Goal: Connect with others: Connect with others

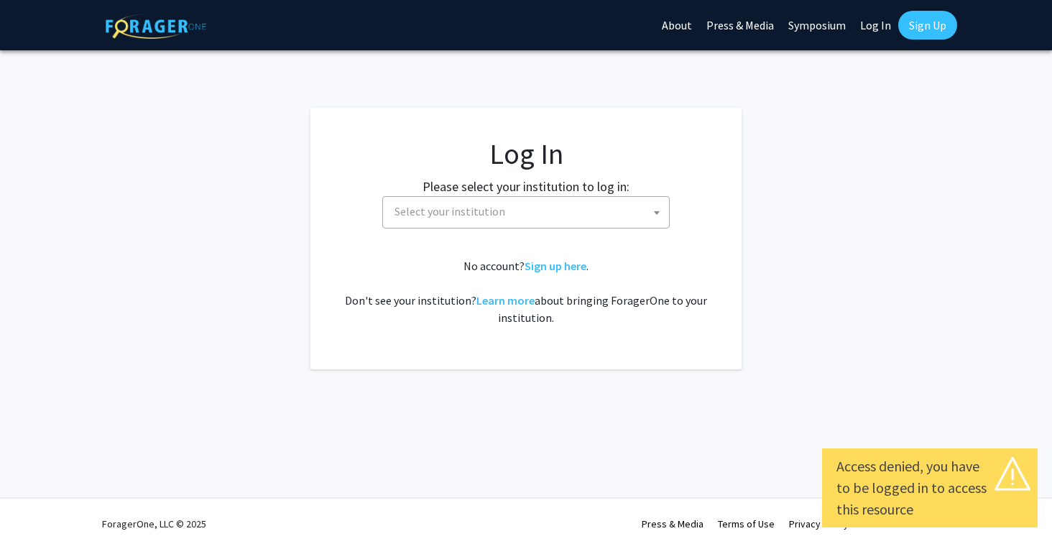
select select
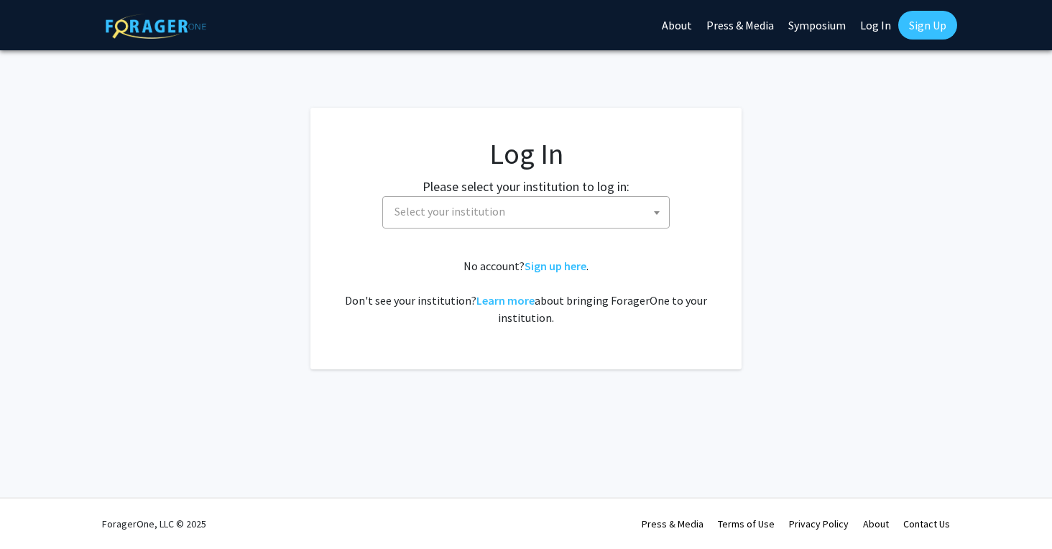
click at [427, 221] on span "Select your institution" at bounding box center [529, 211] width 280 height 29
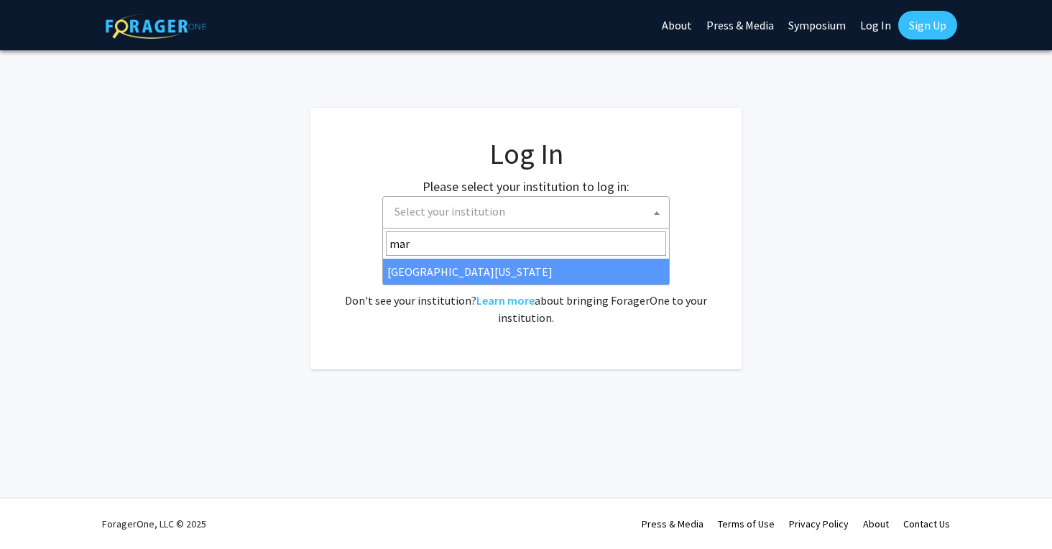
type input "mary"
select select "31"
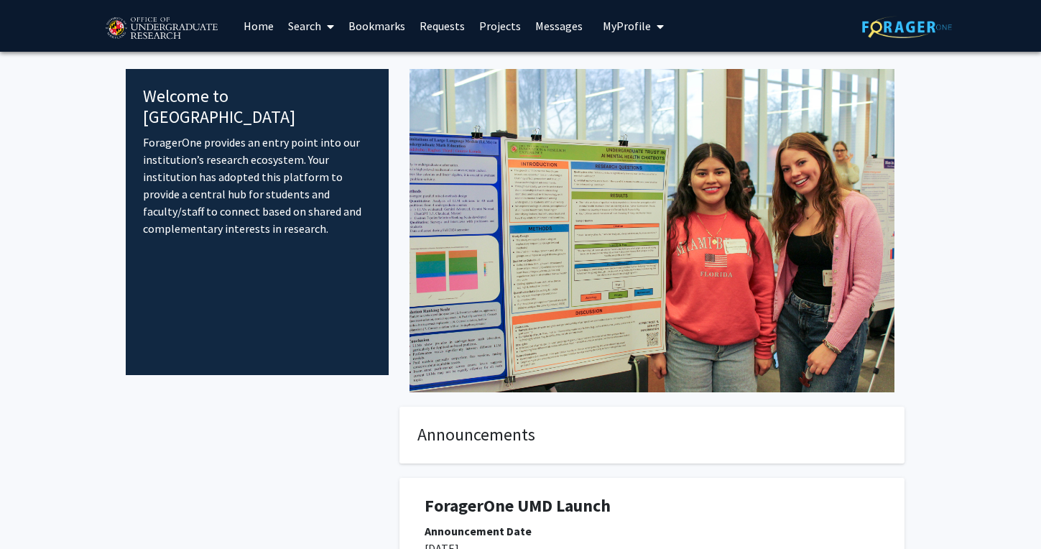
click at [321, 20] on link "Search" at bounding box center [311, 26] width 60 height 50
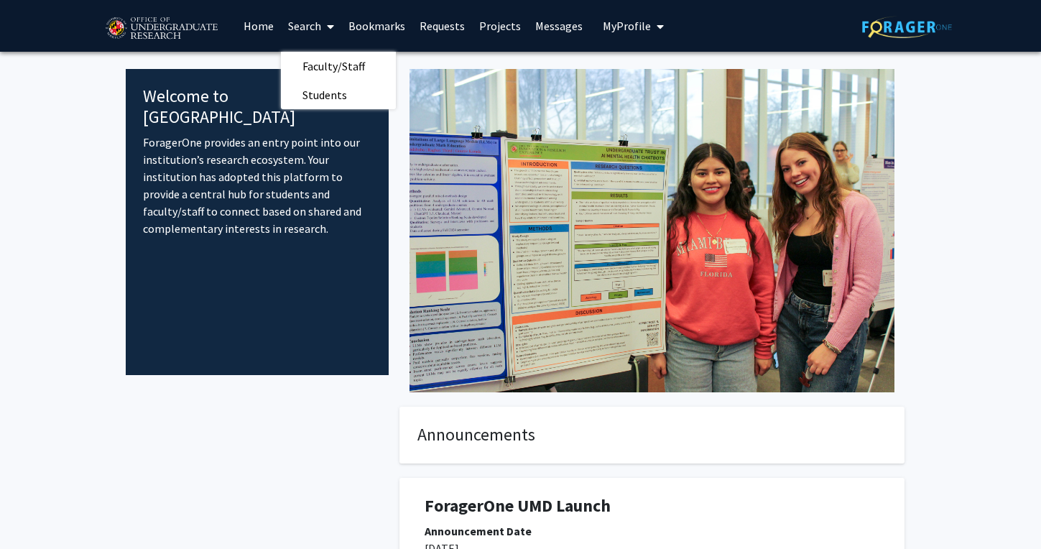
click at [641, 32] on span "My Profile" at bounding box center [627, 26] width 48 height 14
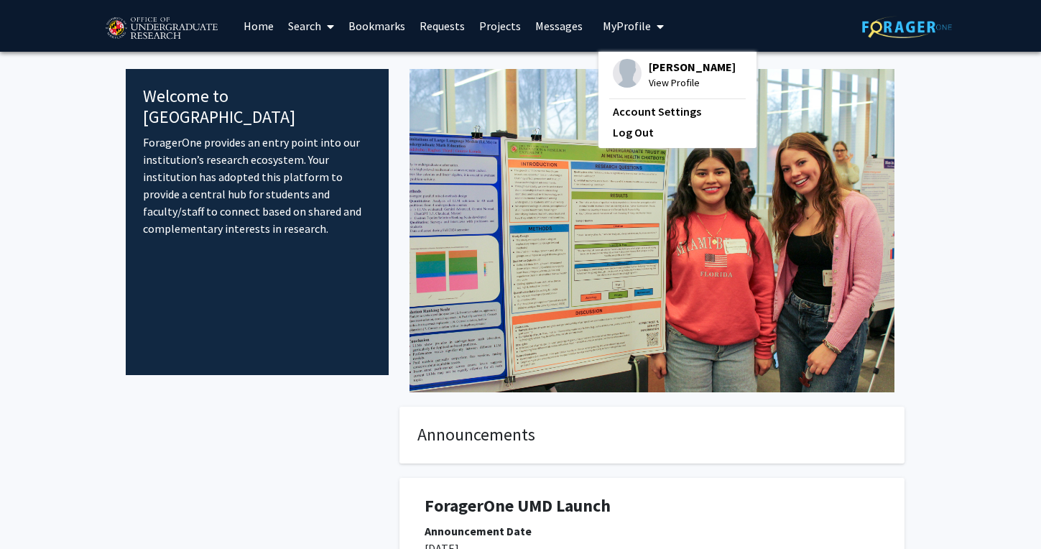
click at [389, 27] on link "Bookmarks" at bounding box center [376, 26] width 71 height 50
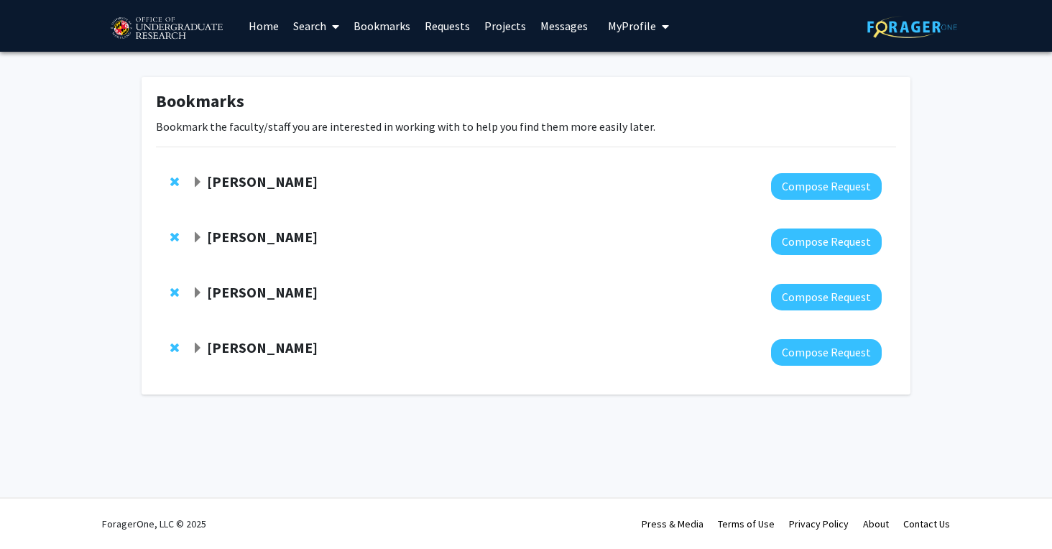
click at [198, 179] on span "Expand Yasmeen Faroqi-Shah Bookmark" at bounding box center [197, 182] width 11 height 11
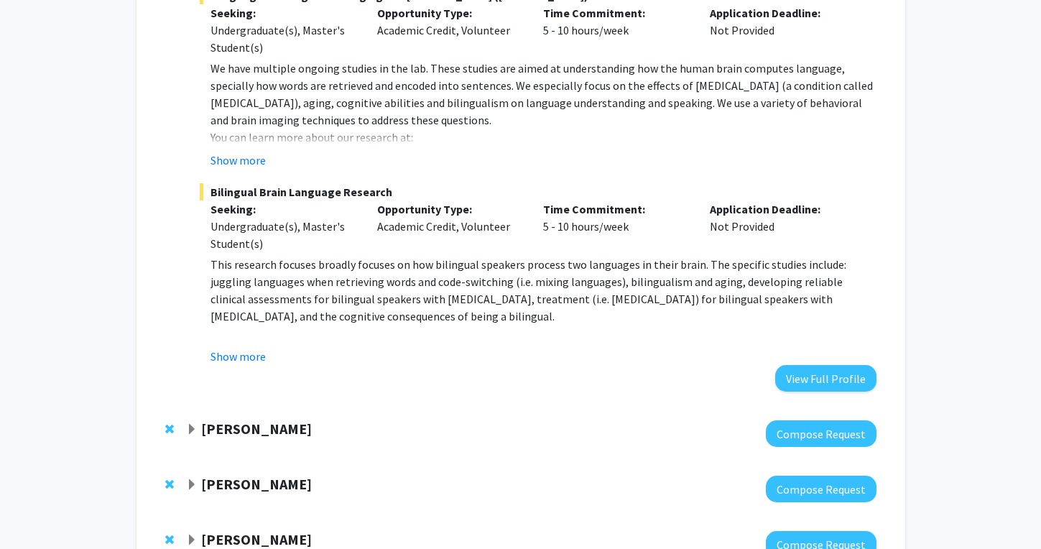
scroll to position [349, 0]
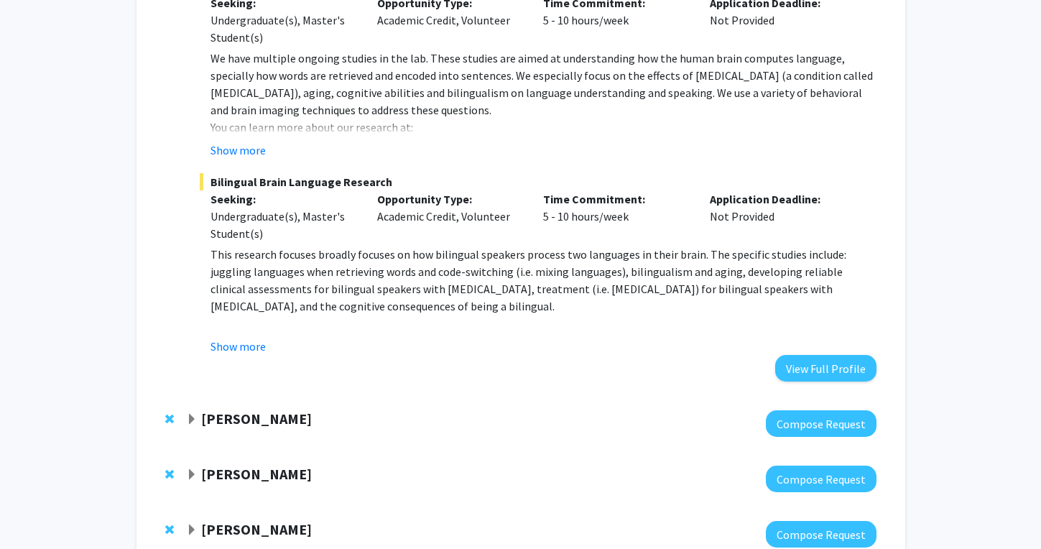
click at [845, 386] on div "Yasmeen Faroqi-Shah Compose Request Department: Hearing & Speech Sciences, Prog…" at bounding box center [521, 103] width 740 height 586
click at [835, 365] on button "View Full Profile" at bounding box center [825, 368] width 101 height 27
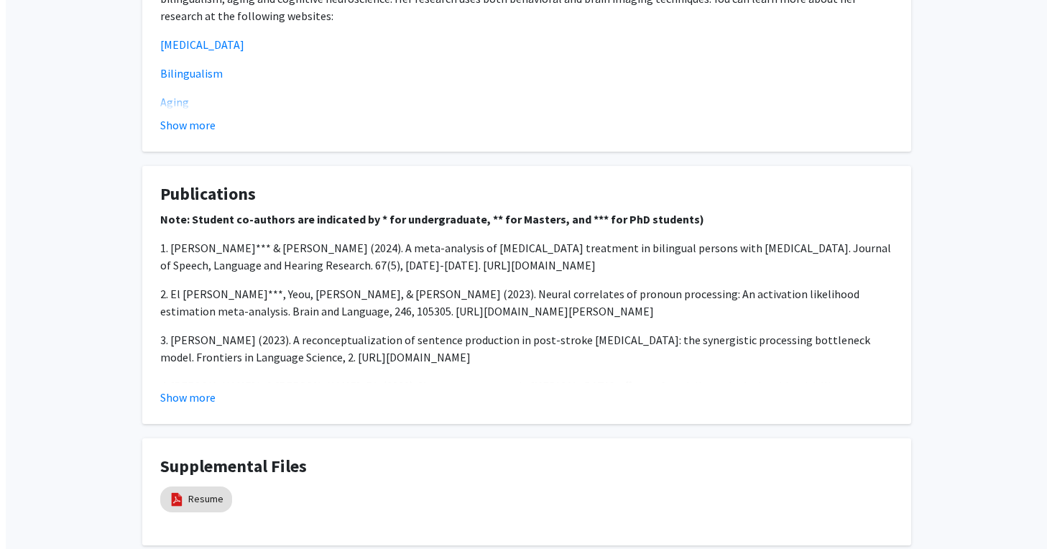
scroll to position [1170, 0]
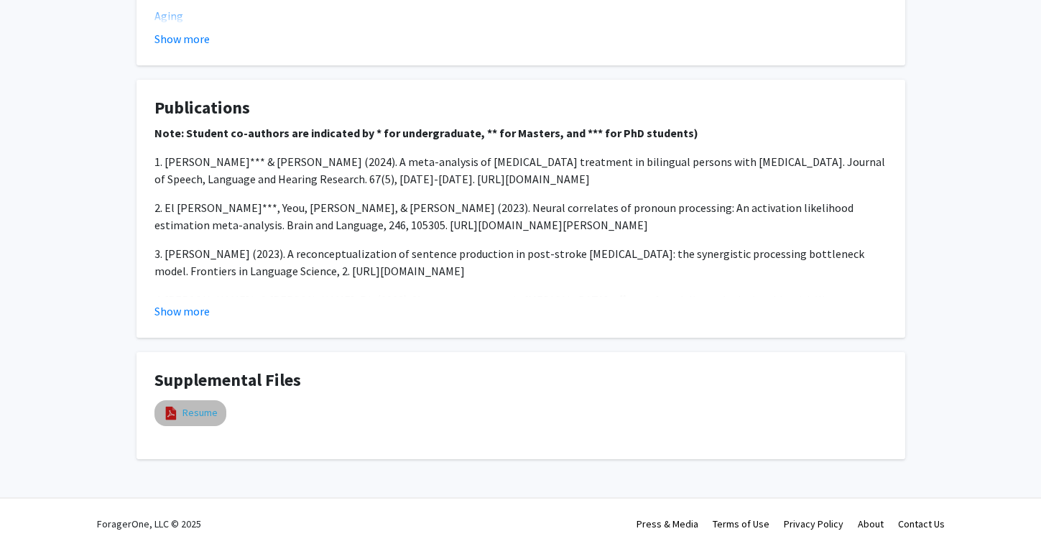
click at [195, 419] on link "Resume" at bounding box center [199, 412] width 35 height 15
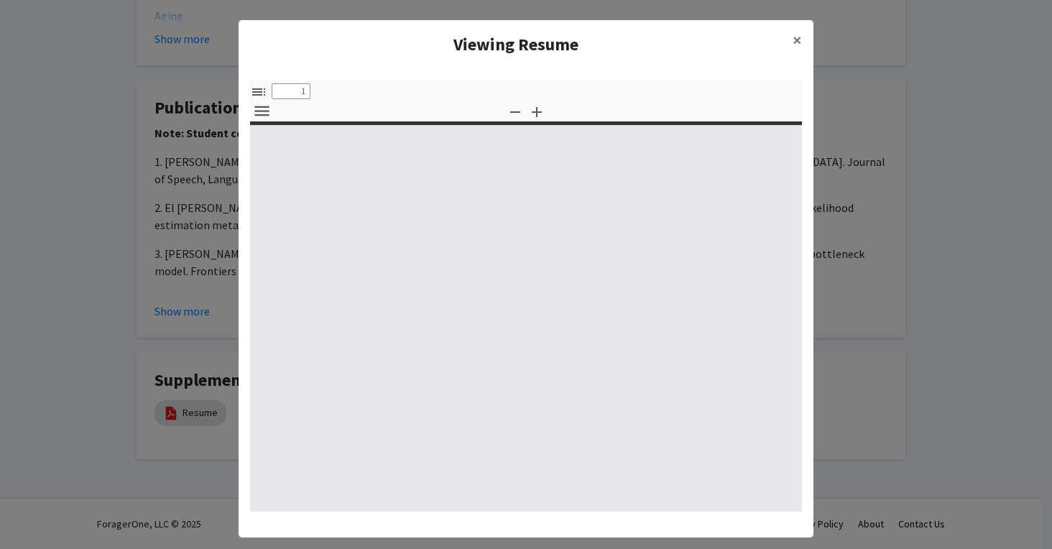
select select "custom"
type input "0"
select select "custom"
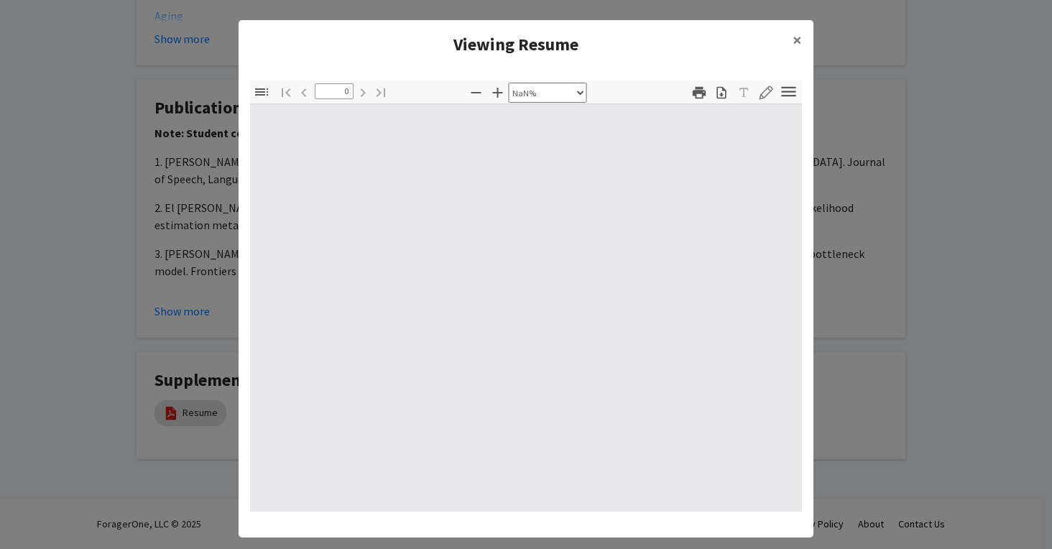
type input "1"
select select "auto"
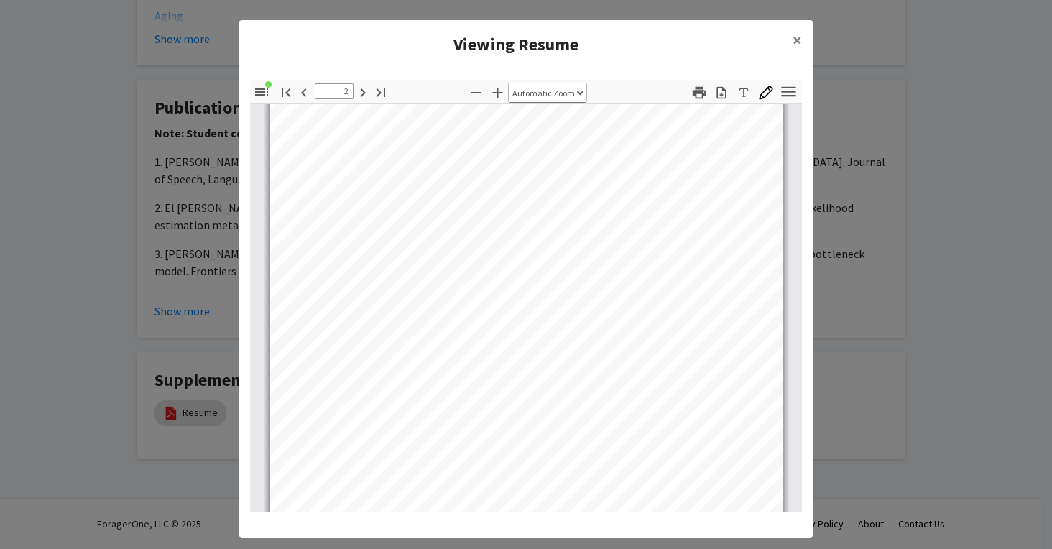
scroll to position [910, 0]
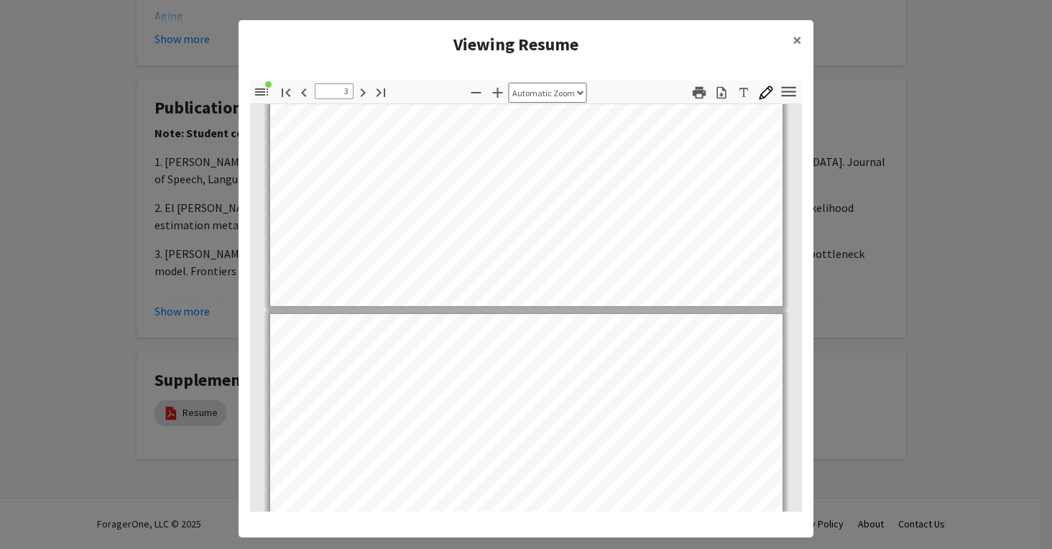
type input "4"
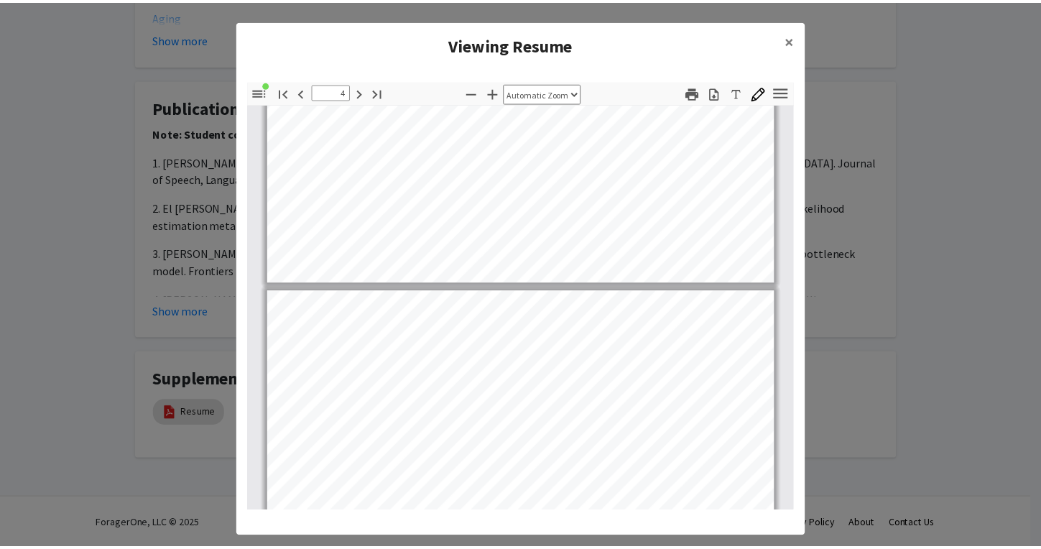
scroll to position [1834, 0]
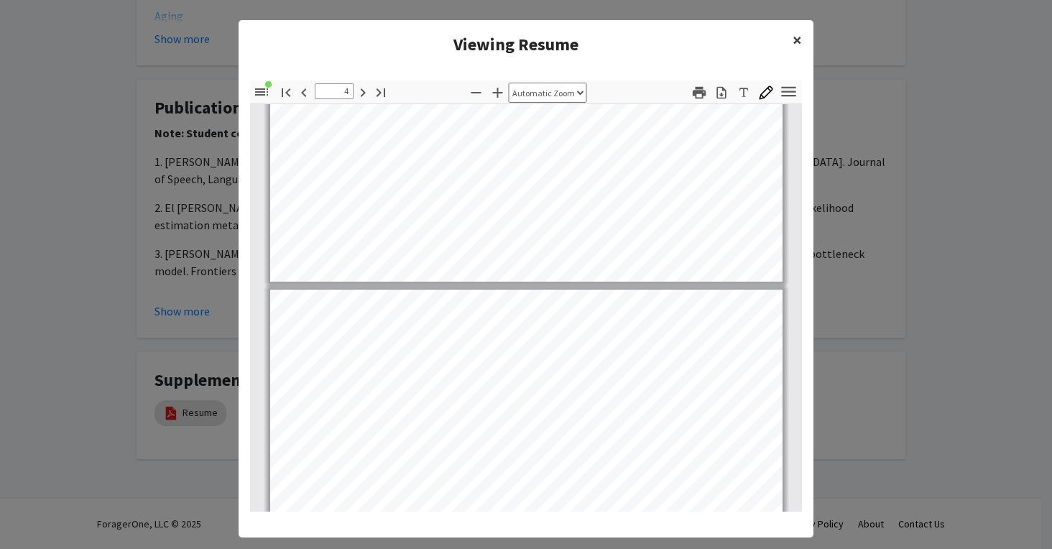
click at [792, 40] on span "×" at bounding box center [796, 40] width 9 height 22
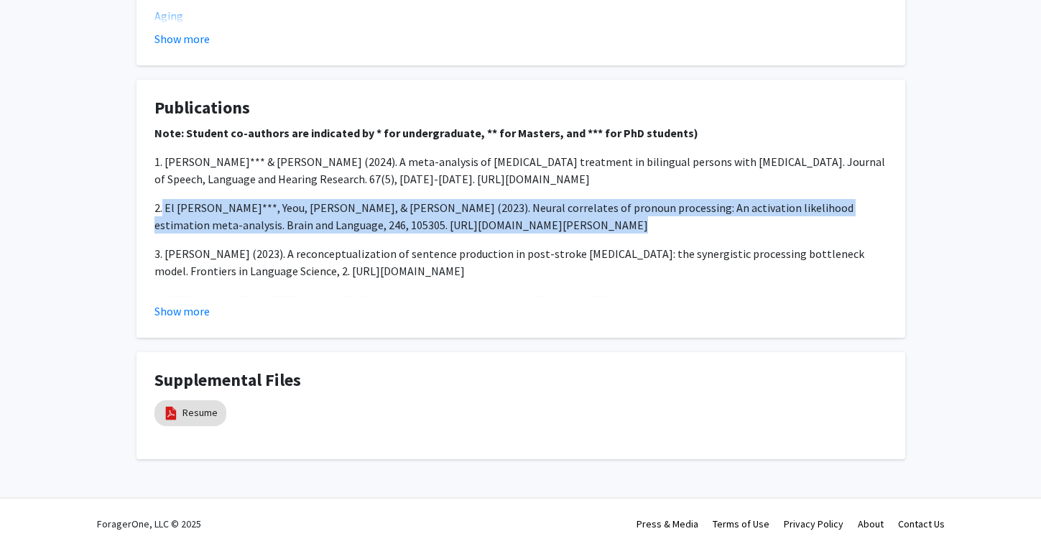
drag, startPoint x: 164, startPoint y: 209, endPoint x: 554, endPoint y: 230, distance: 391.3
click at [554, 230] on p "2. El Ouardi, L.***, Yeou, M., & Faroqi-Shah, Y. (2023). Neural correlates of p…" at bounding box center [520, 216] width 733 height 34
copy span "El Ouardi, L.***, Yeou, M., & Faroqi-Shah, Y. (2023). Neural correlates of pron…"
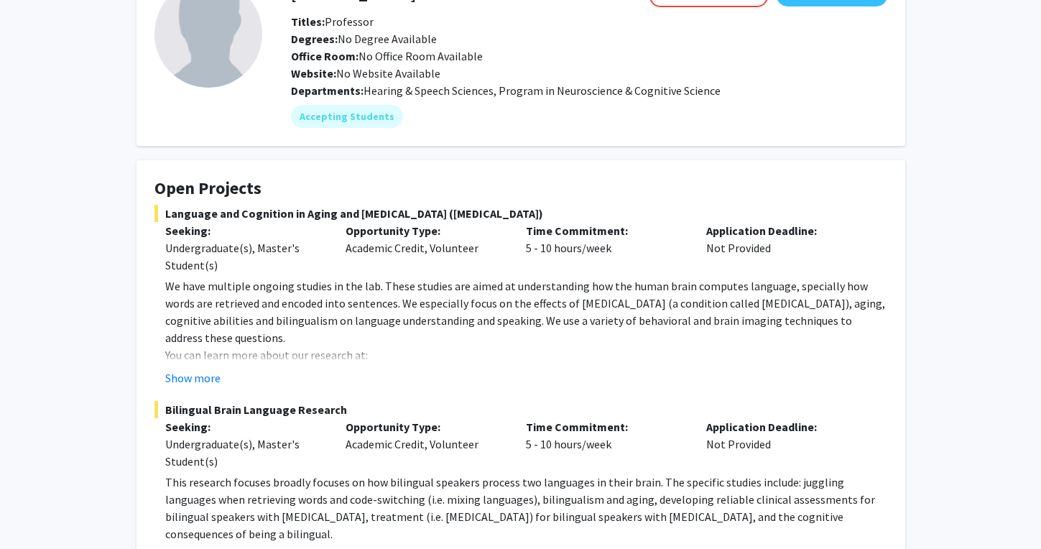
scroll to position [0, 0]
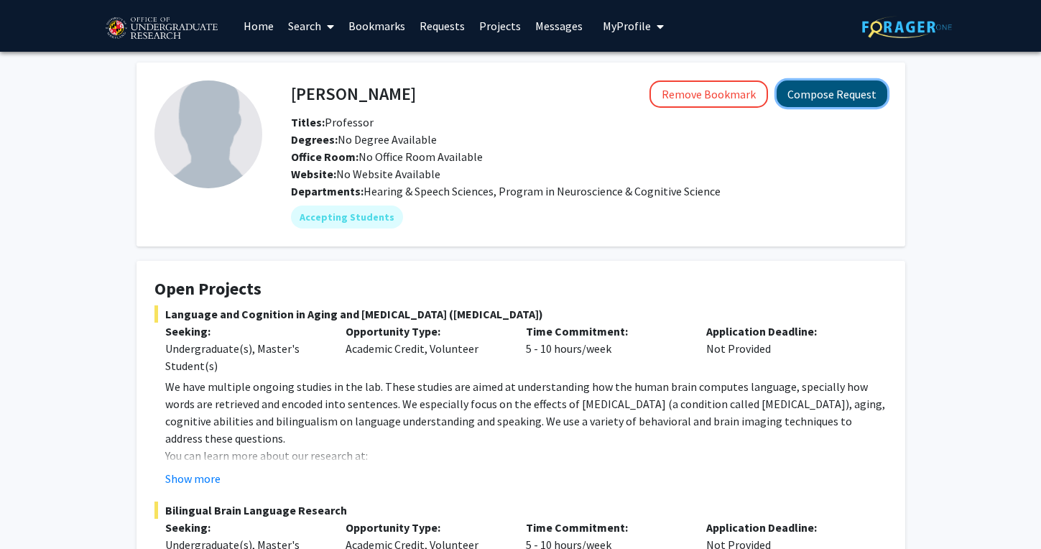
click at [827, 98] on button "Compose Request" at bounding box center [831, 93] width 111 height 27
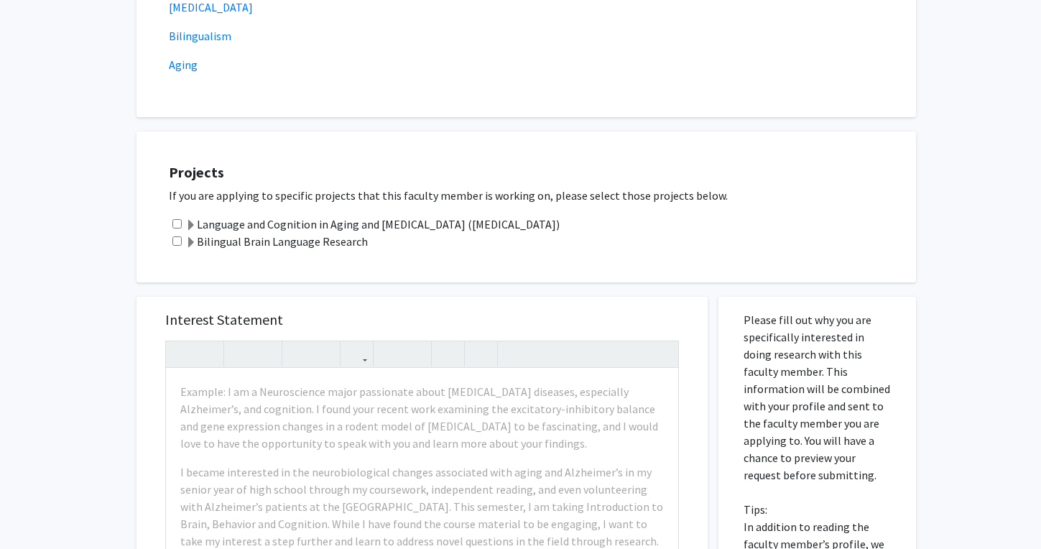
scroll to position [384, 0]
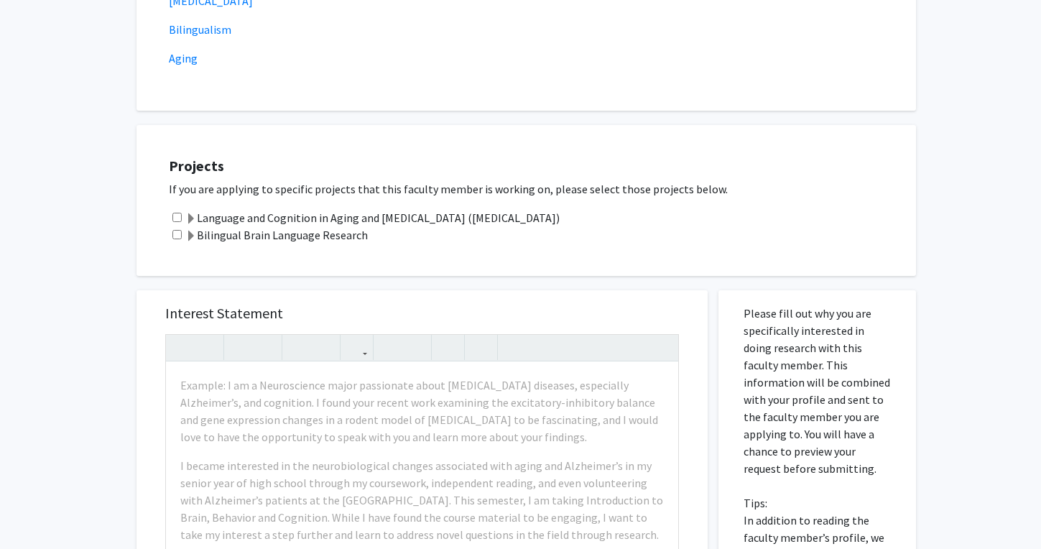
click at [195, 232] on span at bounding box center [190, 236] width 11 height 11
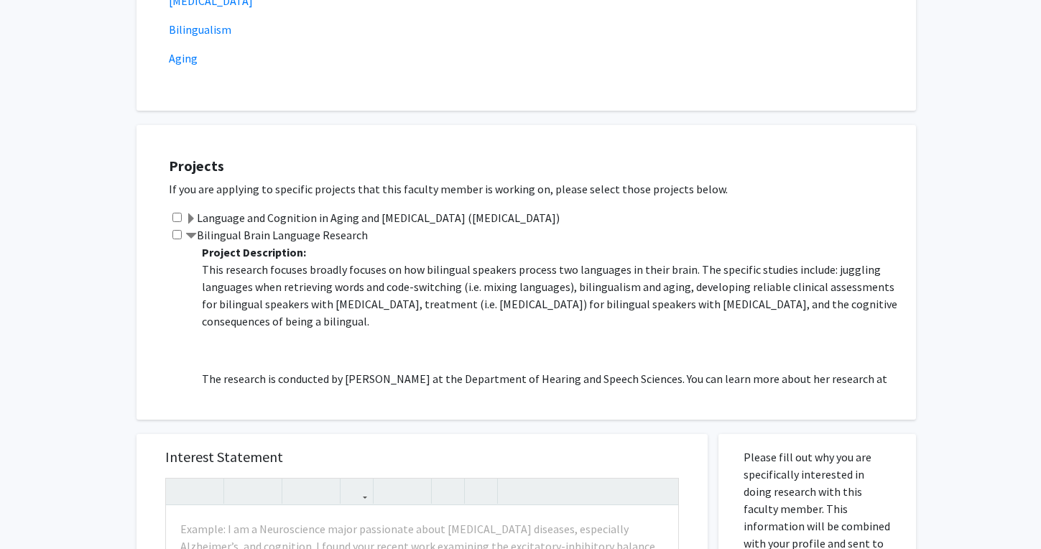
click at [176, 230] on input "checkbox" at bounding box center [176, 234] width 9 height 9
checkbox input "true"
click at [192, 216] on span at bounding box center [190, 218] width 11 height 11
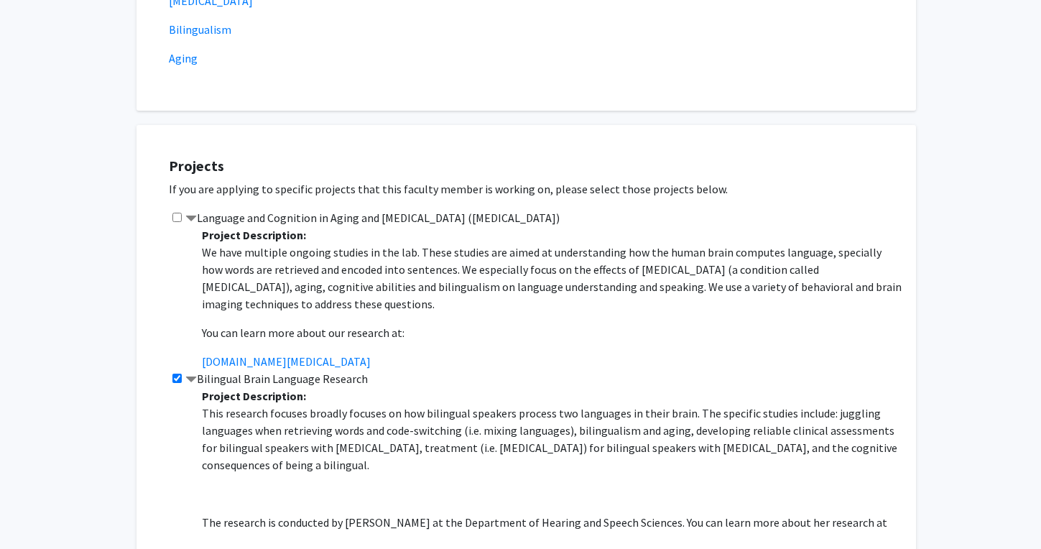
click at [177, 217] on input "checkbox" at bounding box center [176, 217] width 9 height 9
checkbox input "true"
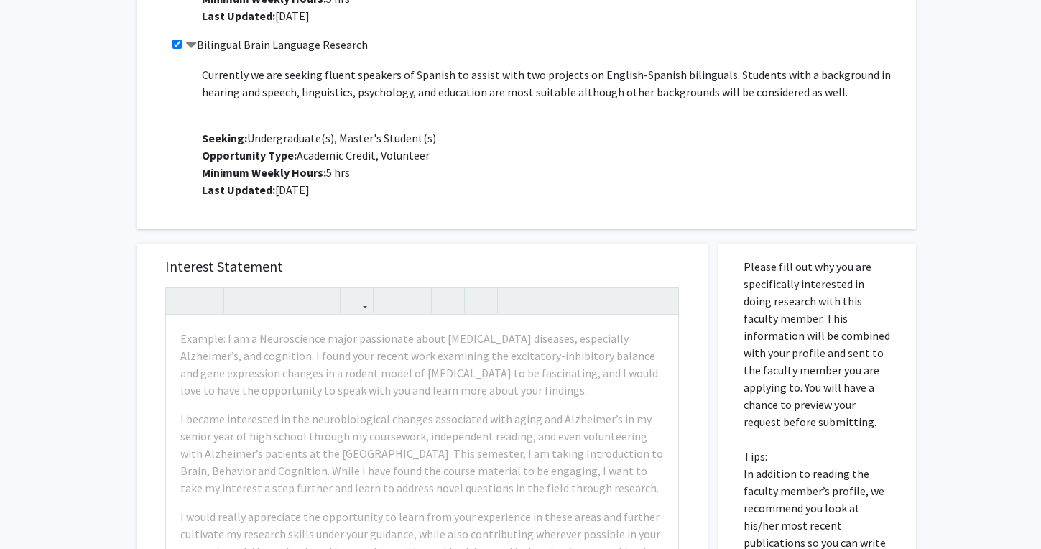
scroll to position [722, 0]
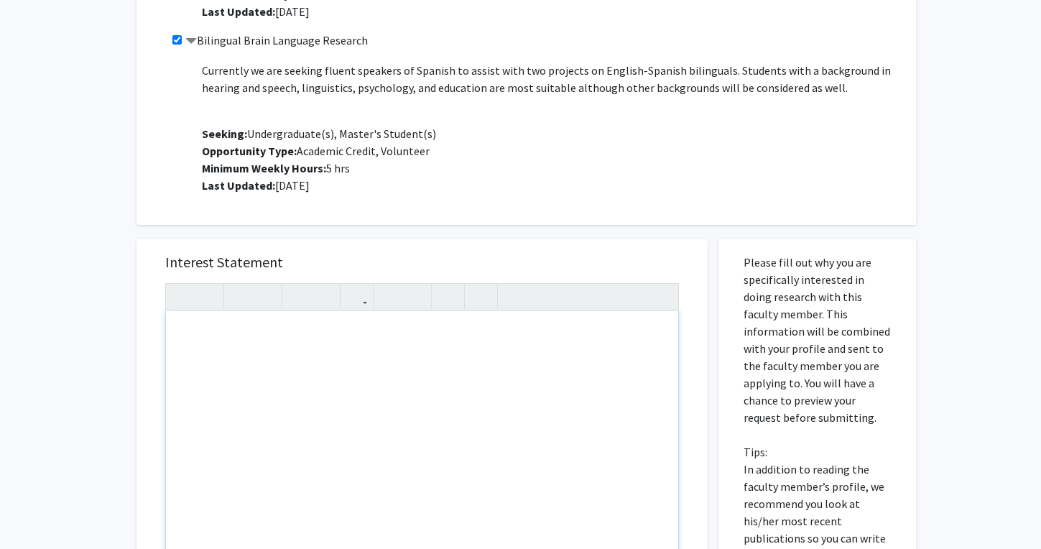
click at [546, 187] on p "Project Description: This research focuses broadly focuses on how bilingual spe…" at bounding box center [552, 27] width 700 height 333
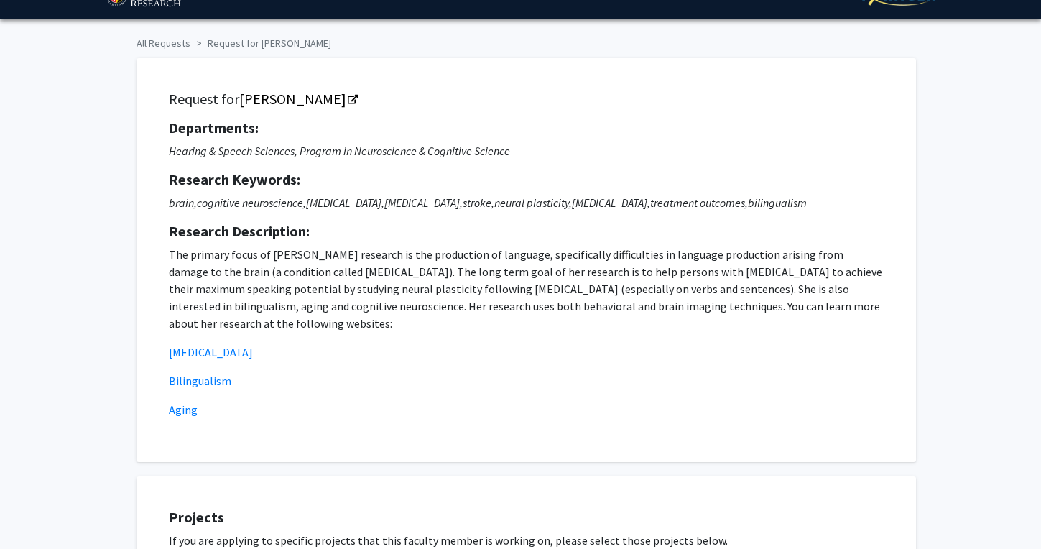
scroll to position [0, 0]
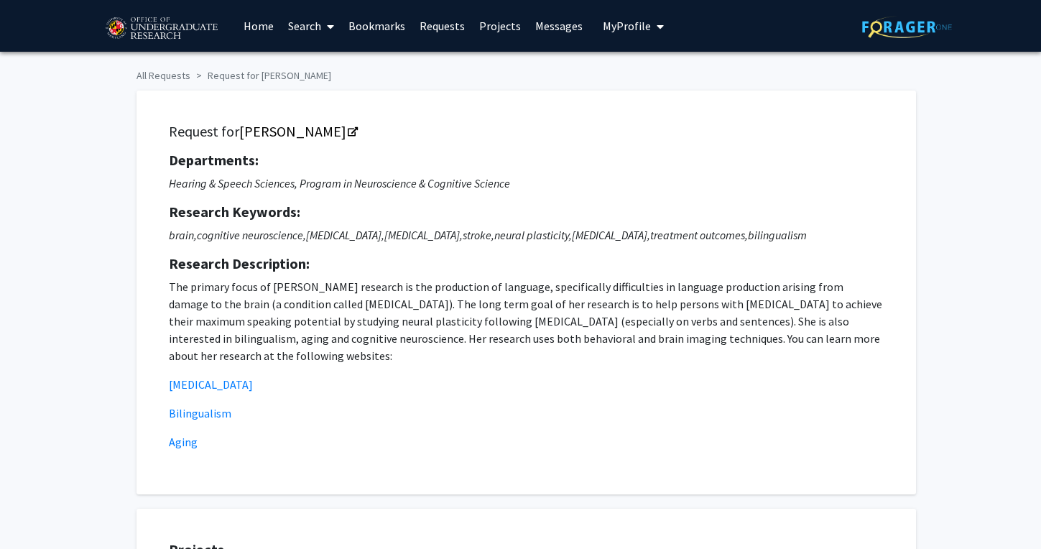
click at [373, 23] on link "Bookmarks" at bounding box center [376, 26] width 71 height 50
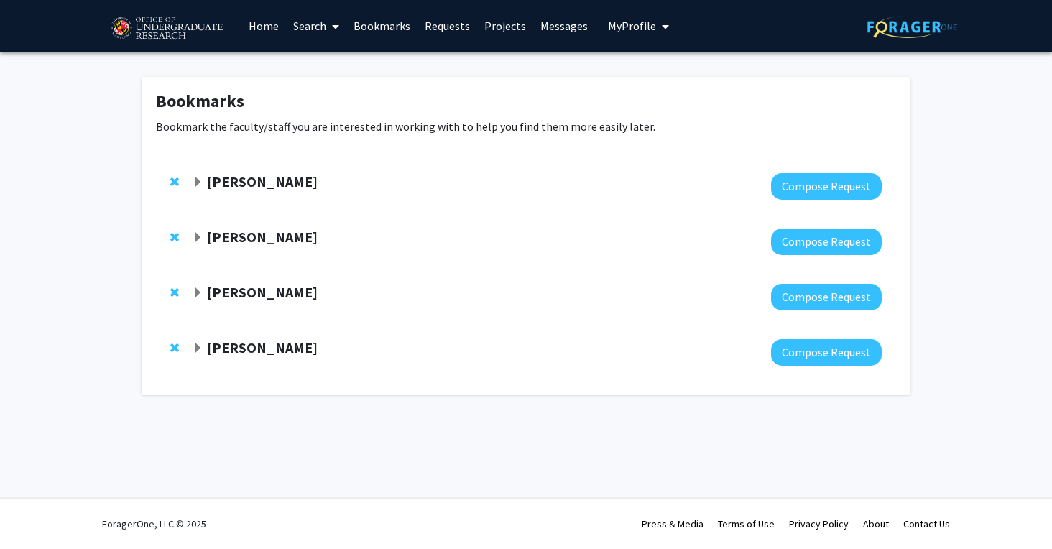
click at [196, 233] on span "Expand Heather Wipfli Bookmark" at bounding box center [197, 237] width 11 height 11
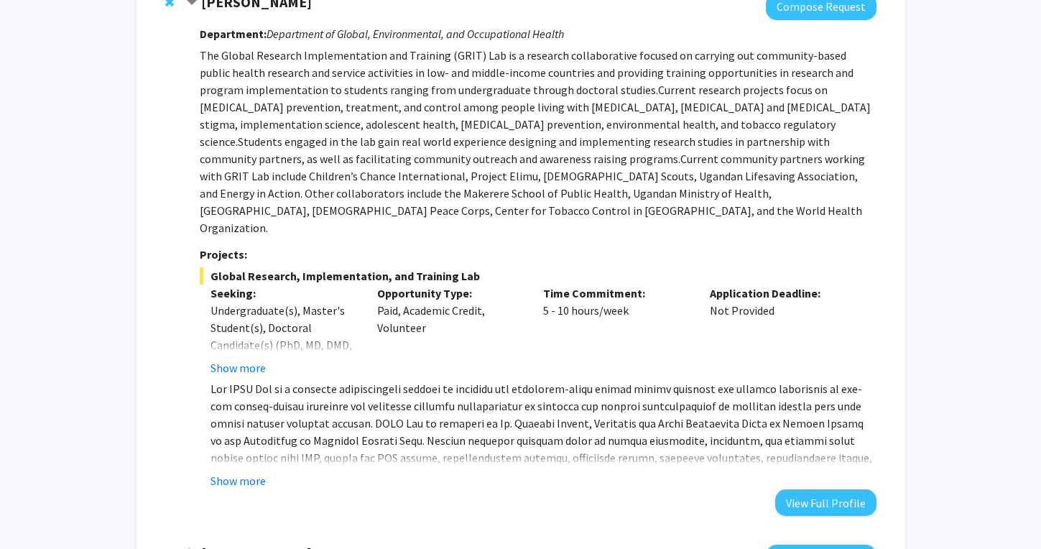
scroll to position [237, 0]
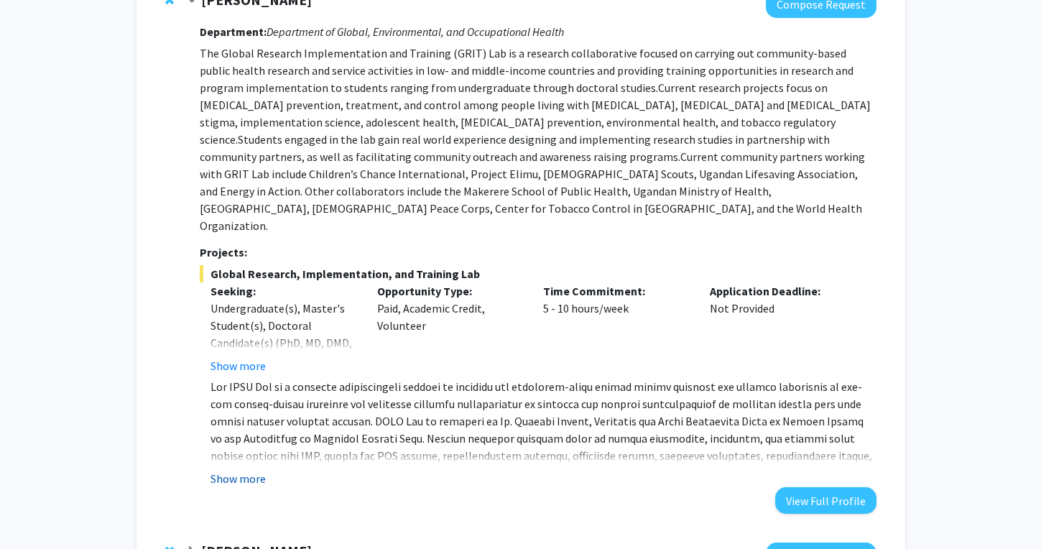
click at [258, 470] on button "Show more" at bounding box center [237, 478] width 55 height 17
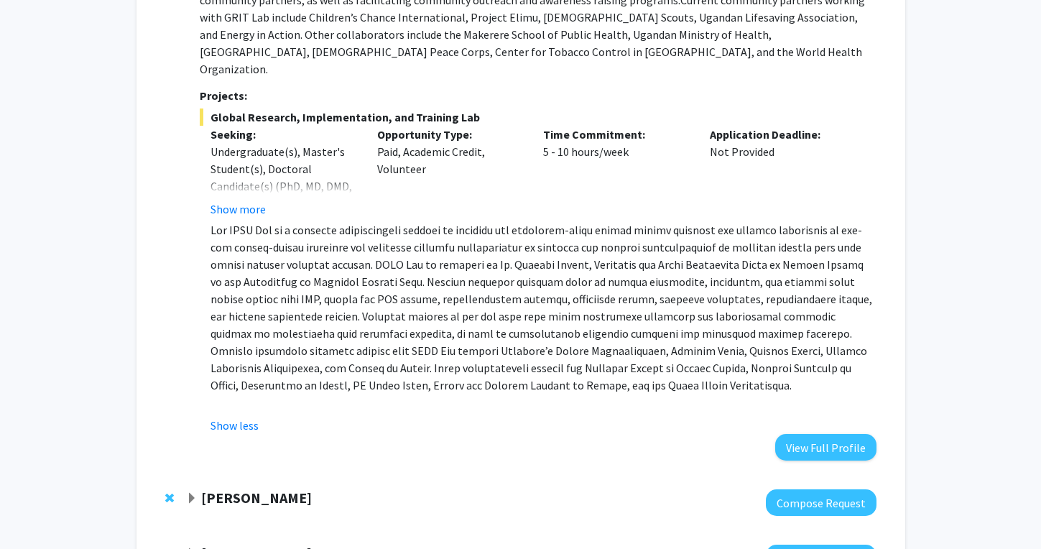
scroll to position [394, 0]
click at [848, 426] on div "Heather Wipfli Compose Request Department: Department of Global, Environmental,…" at bounding box center [521, 147] width 740 height 654
click at [836, 433] on button "View Full Profile" at bounding box center [825, 446] width 101 height 27
click at [838, 433] on button "View Full Profile" at bounding box center [825, 446] width 101 height 27
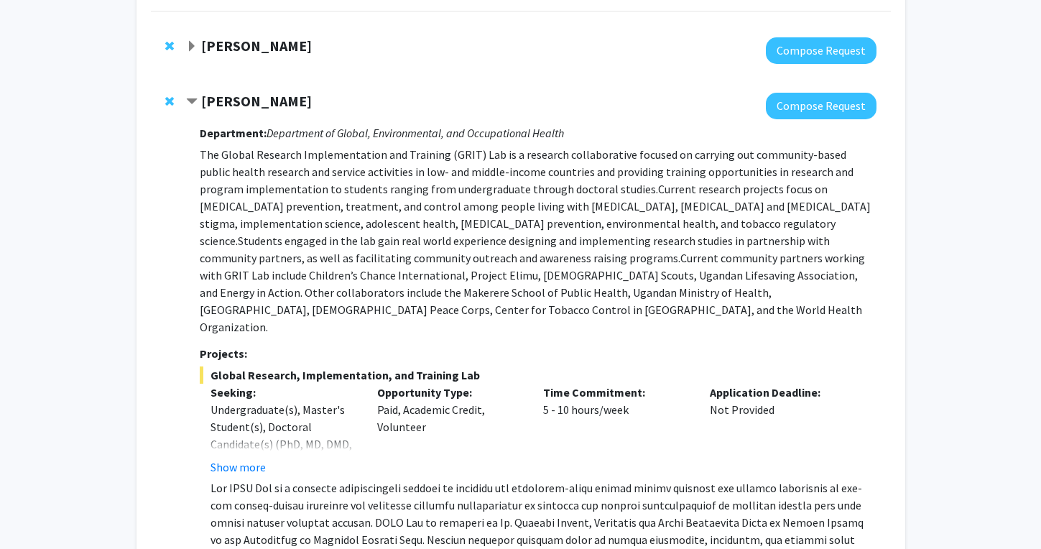
scroll to position [135, 0]
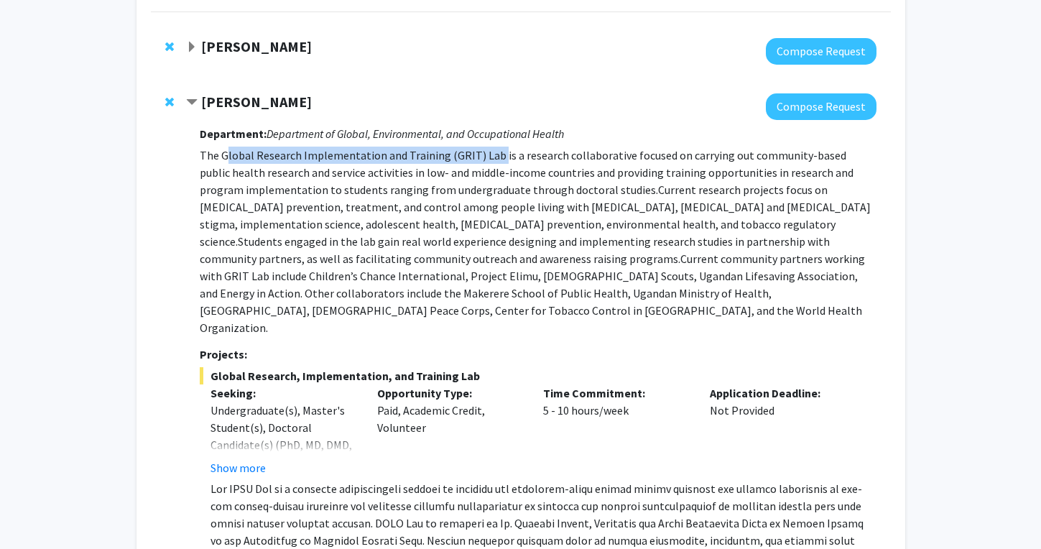
drag, startPoint x: 224, startPoint y: 156, endPoint x: 493, endPoint y: 154, distance: 269.4
click at [493, 154] on p "The Global Research Implementation and Training (GRIT) Lab is a research collab…" at bounding box center [538, 242] width 676 height 190
copy p "lobal Research Implementation and Training (GRIT) Lab"
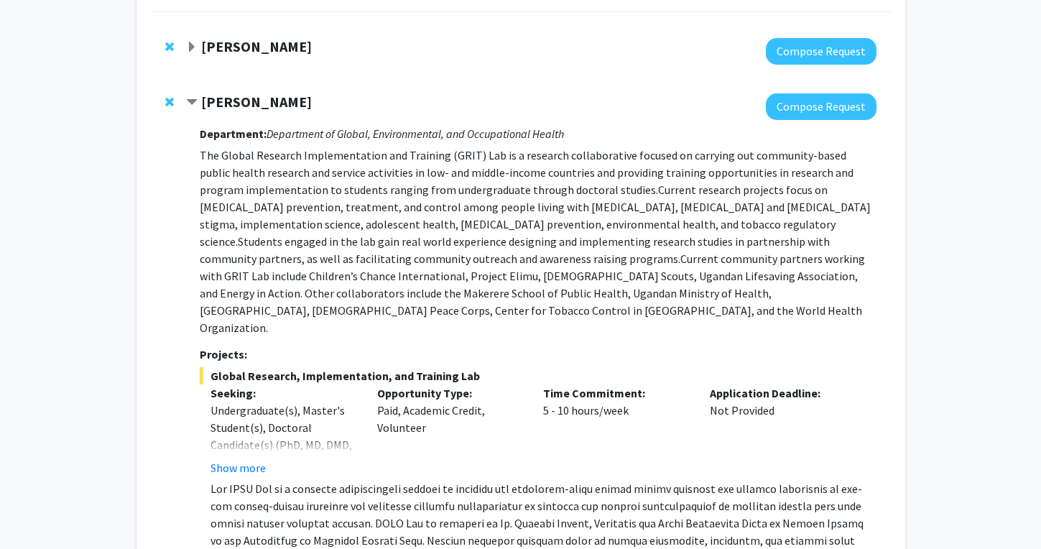
click at [392, 348] on h3 "Projects:" at bounding box center [538, 355] width 676 height 14
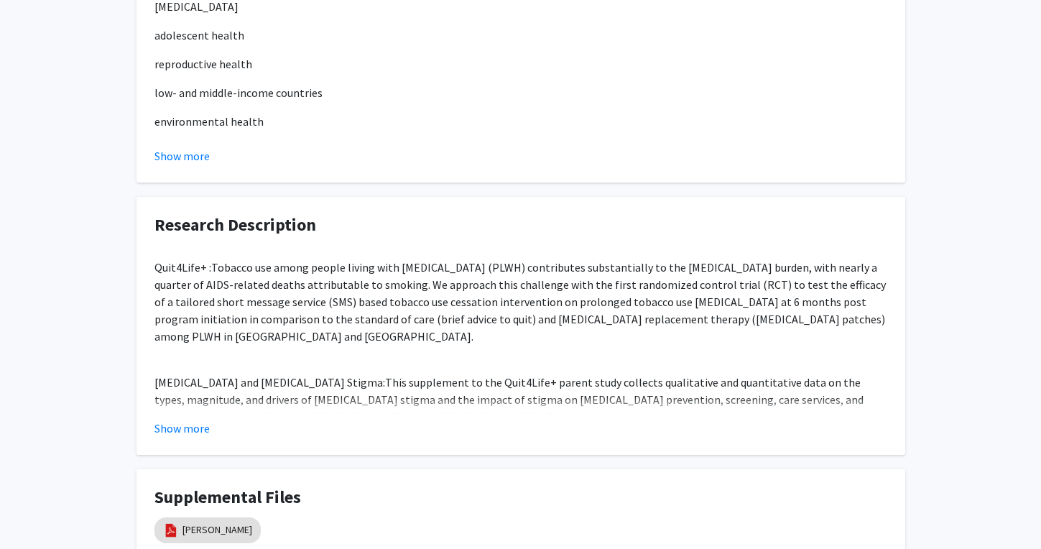
scroll to position [889, 0]
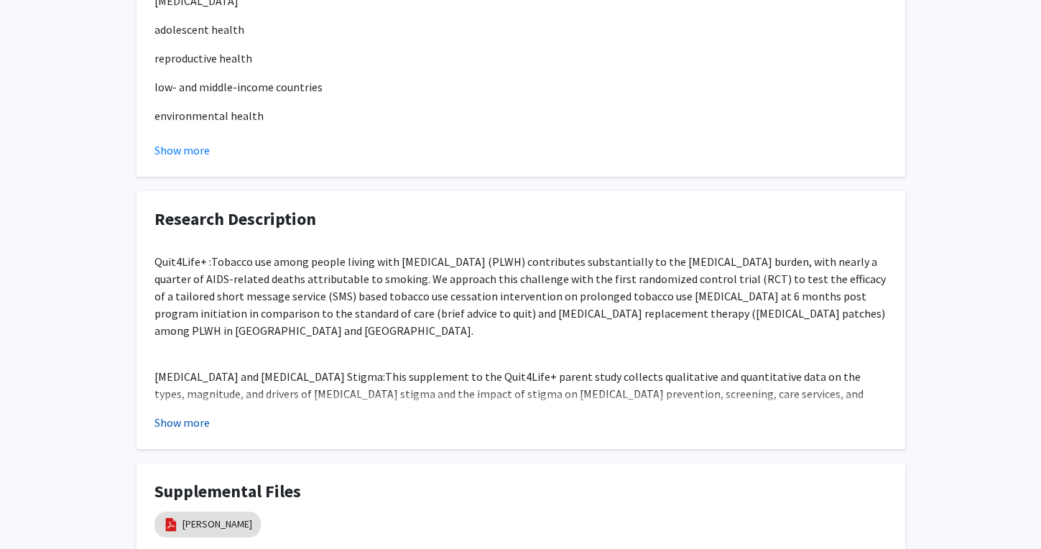
click at [186, 414] on button "Show more" at bounding box center [181, 422] width 55 height 17
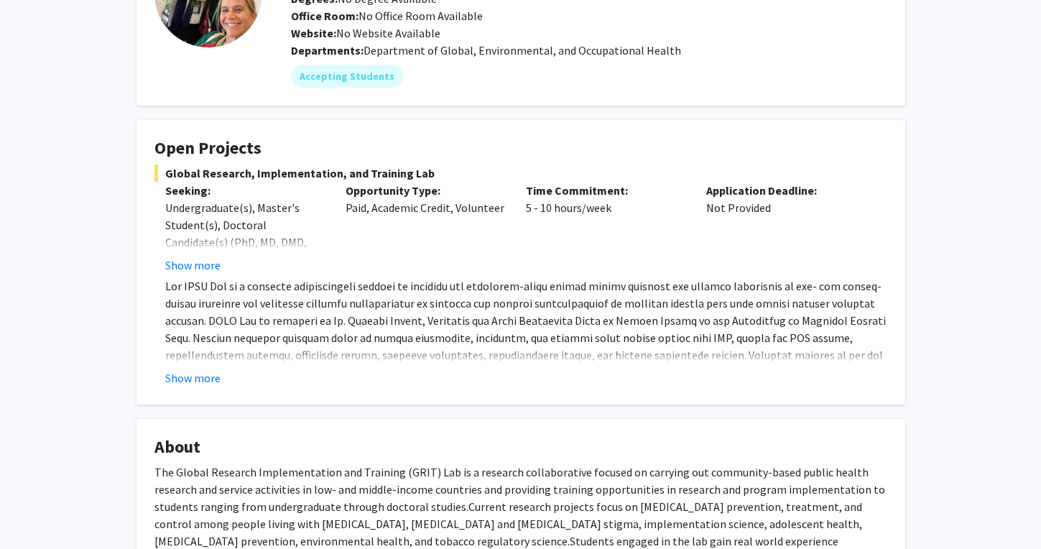
scroll to position [0, 0]
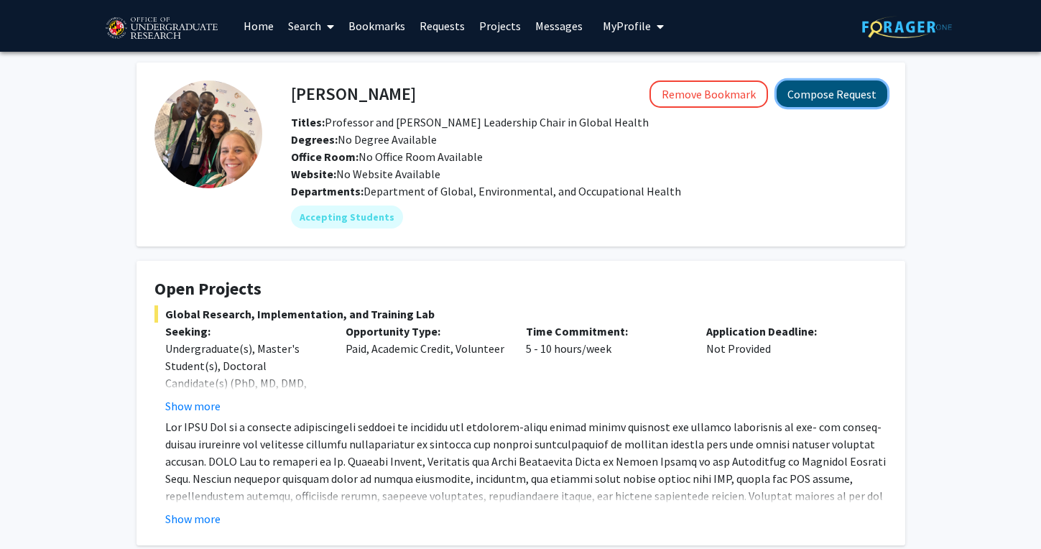
click at [863, 94] on button "Compose Request" at bounding box center [831, 93] width 111 height 27
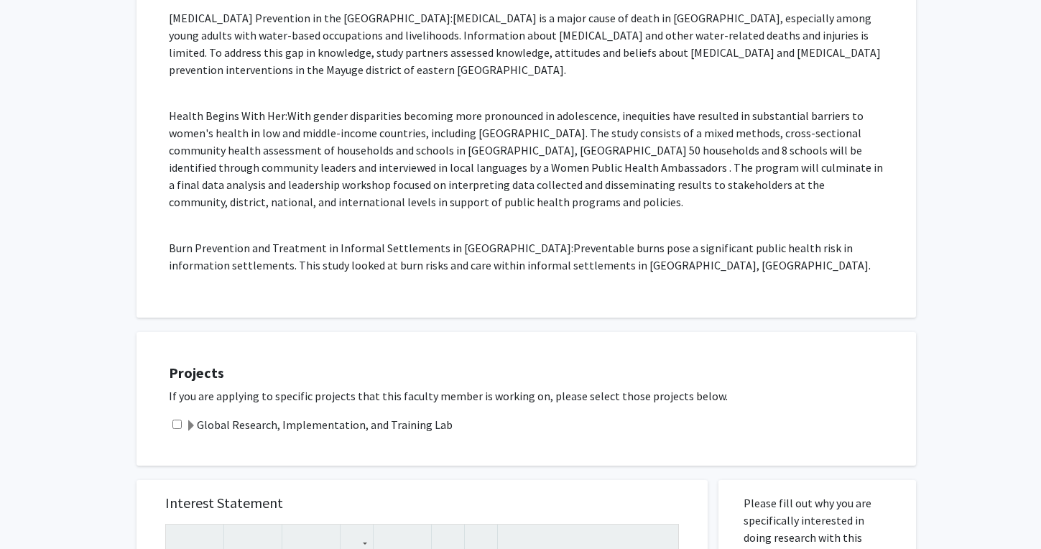
scroll to position [986, 0]
click at [186, 382] on div "Projects If you are applying to specific projects that this faculty member is w…" at bounding box center [534, 400] width 761 height 98
click at [190, 421] on span at bounding box center [190, 426] width 11 height 11
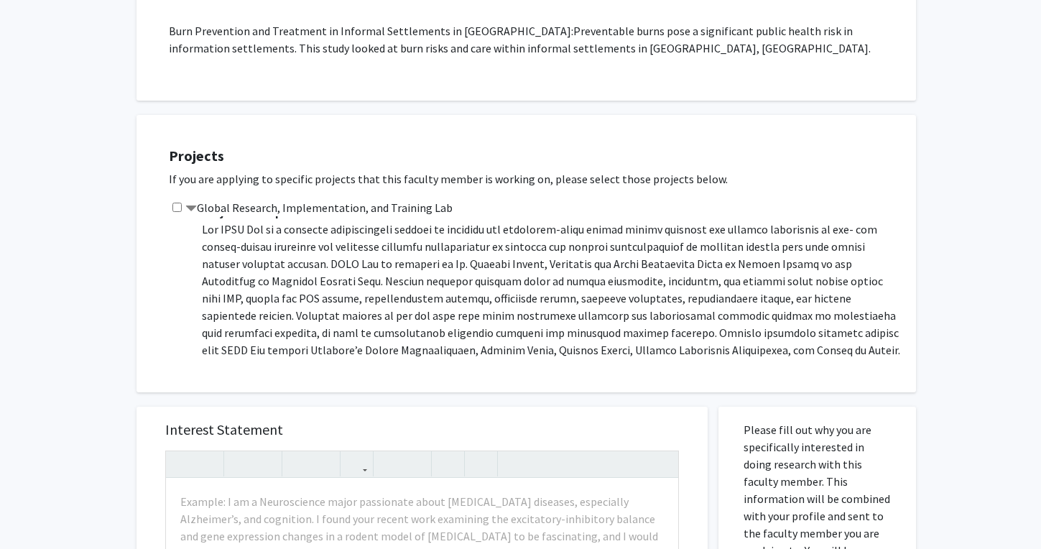
scroll to position [12, 0]
click at [233, 226] on span at bounding box center [551, 308] width 698 height 170
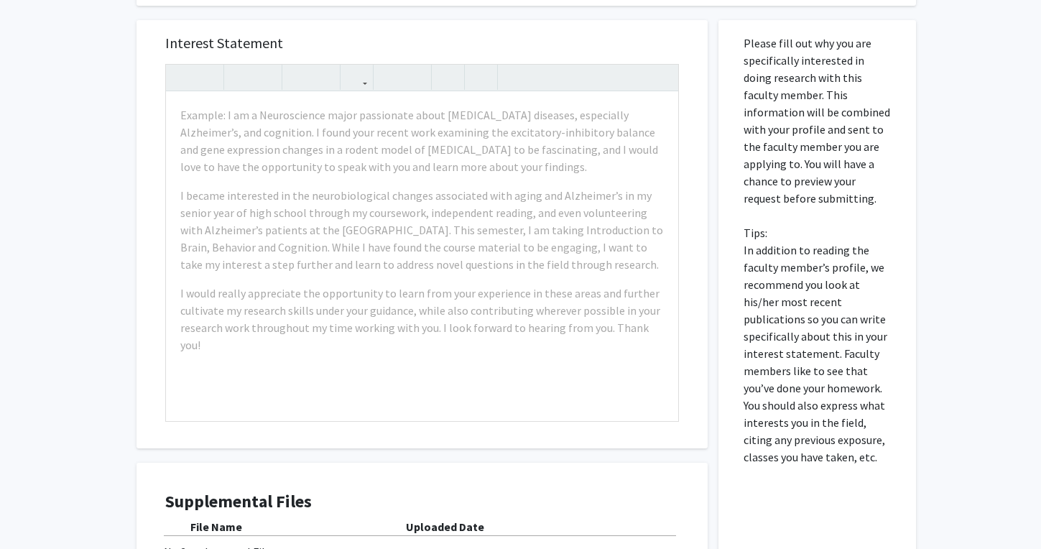
scroll to position [1720, 0]
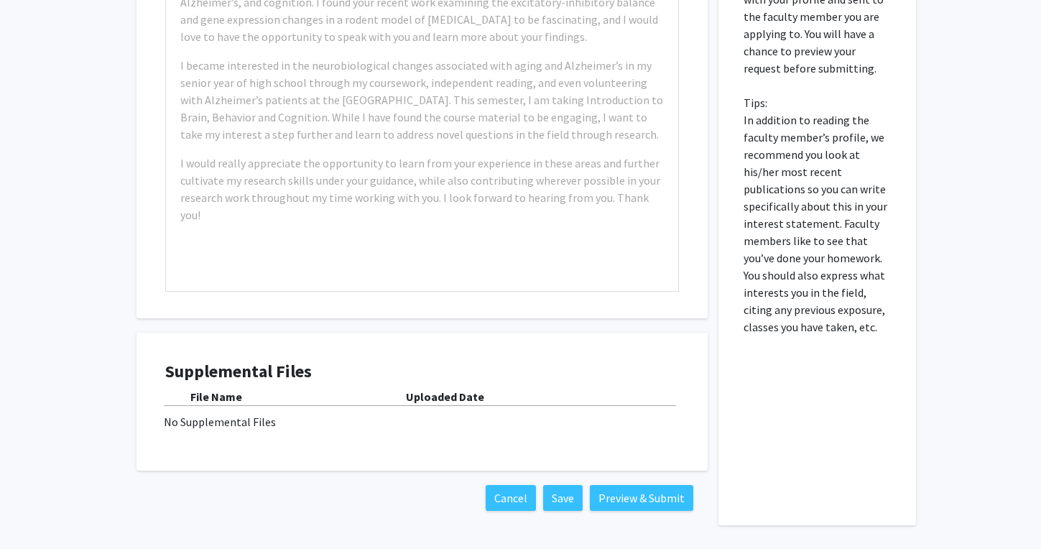
click at [445, 413] on div "No Supplemental Files" at bounding box center [422, 421] width 516 height 17
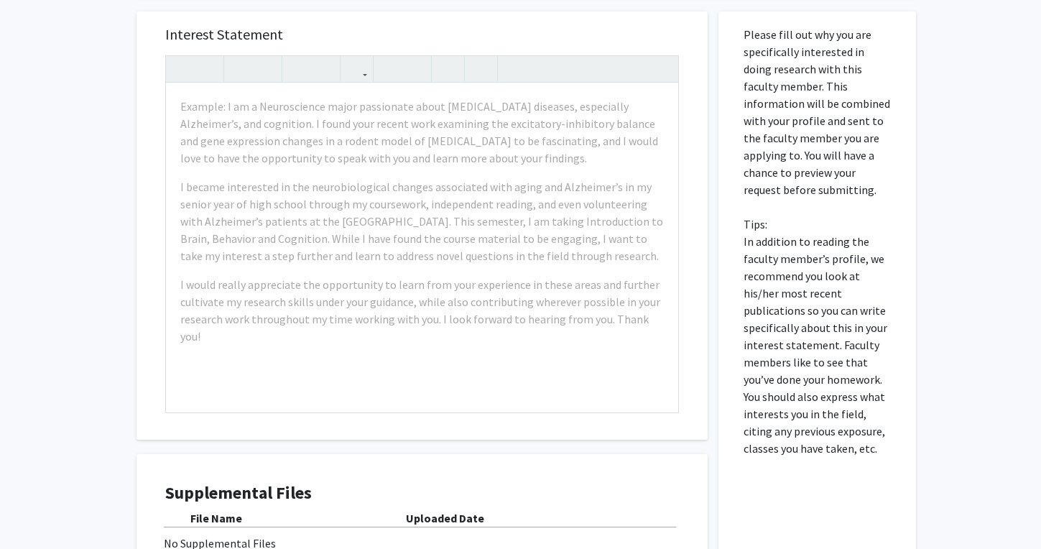
scroll to position [1598, 0]
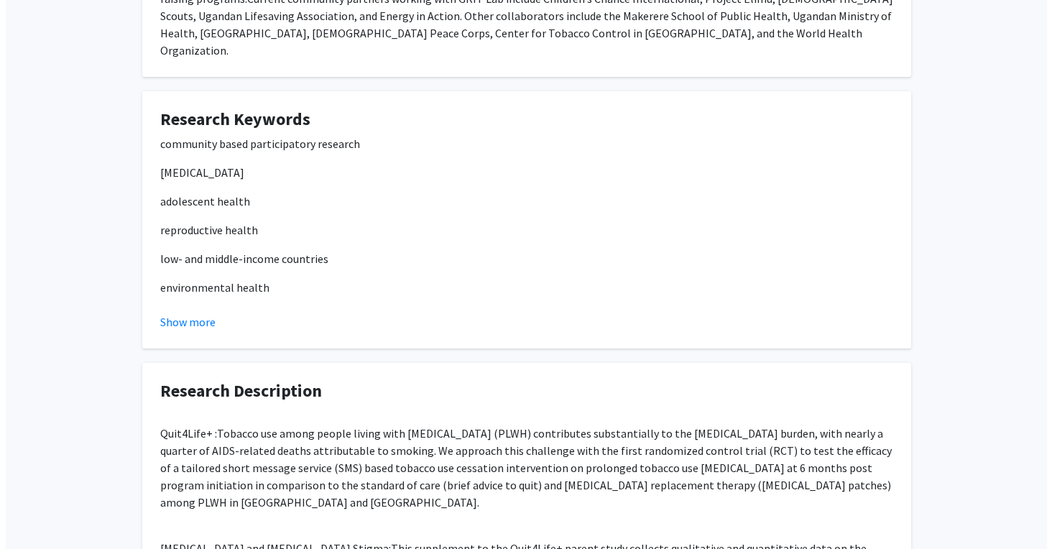
scroll to position [978, 0]
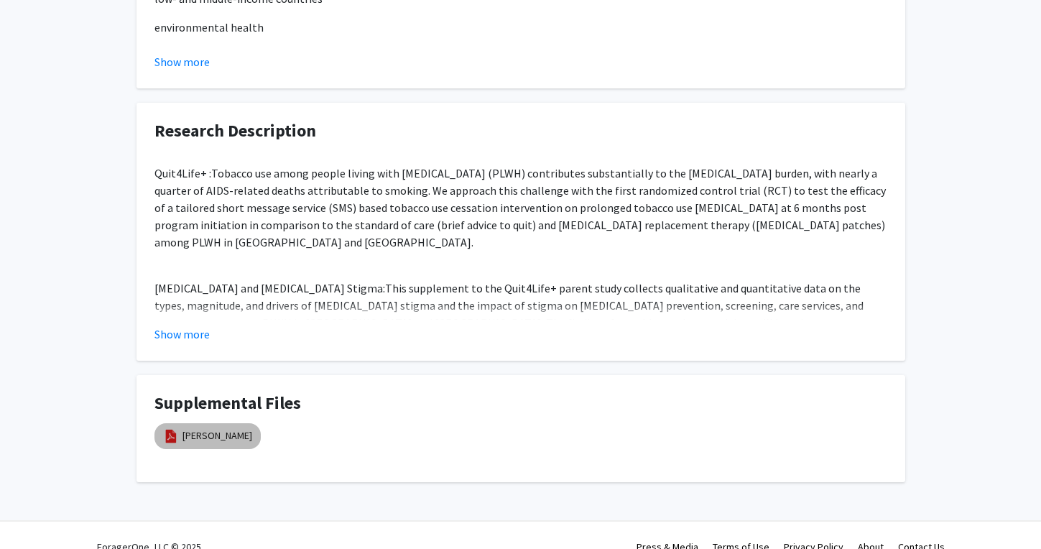
click at [205, 420] on div "[PERSON_NAME]" at bounding box center [208, 436] width 112 height 32
click at [199, 428] on link "[PERSON_NAME]" at bounding box center [217, 435] width 70 height 15
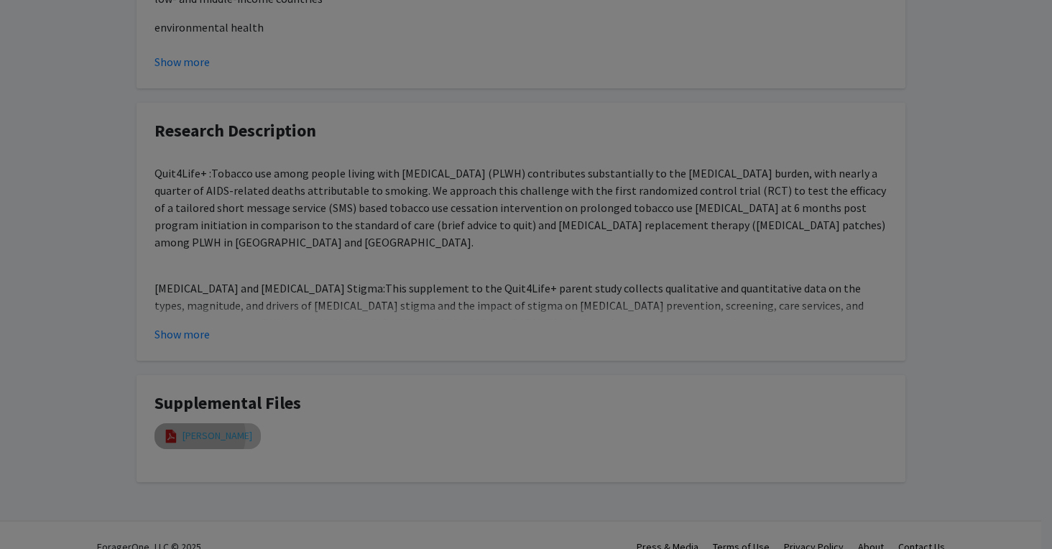
select select "custom"
type input "0"
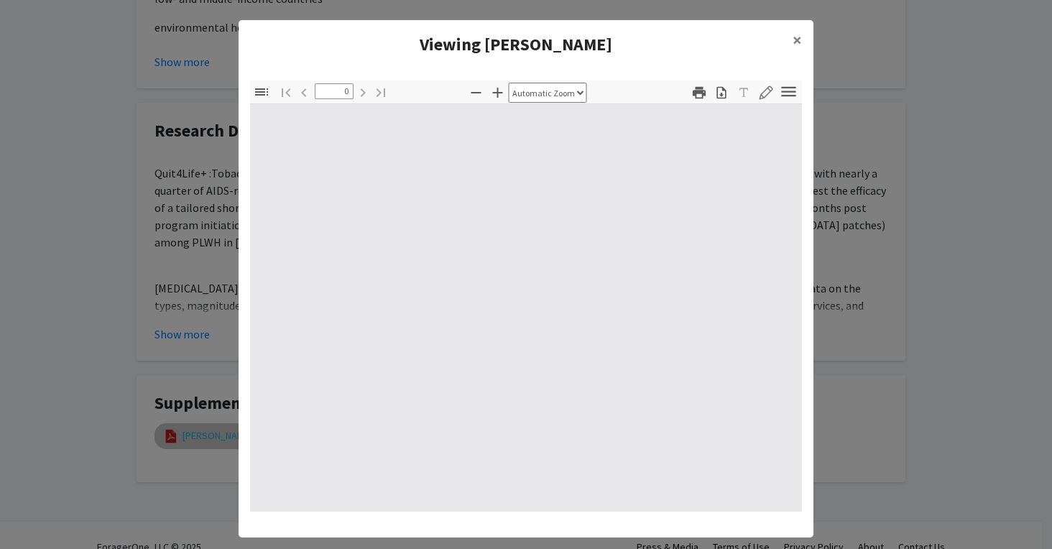
select select "custom"
type input "1"
select select "auto"
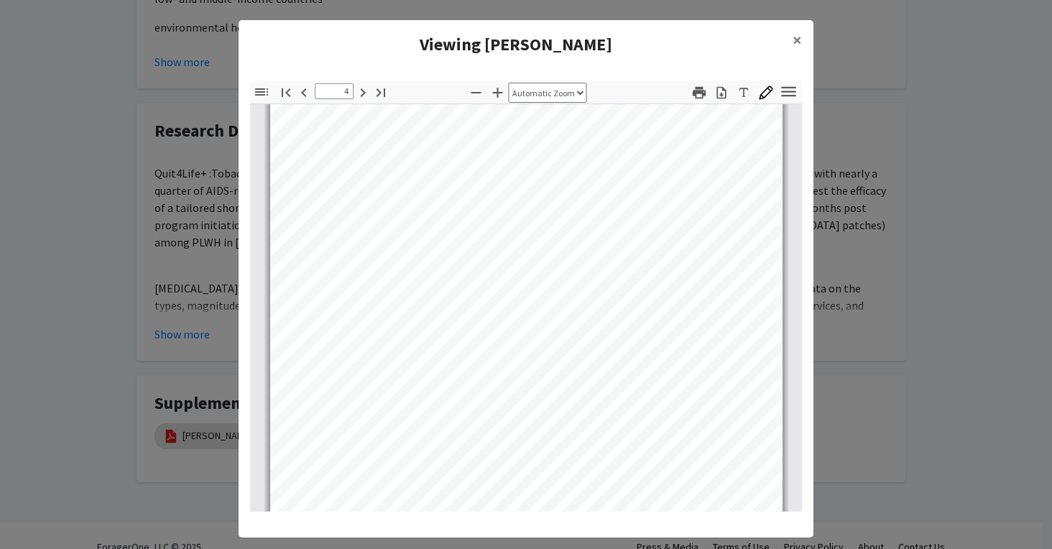
scroll to position [2150, 0]
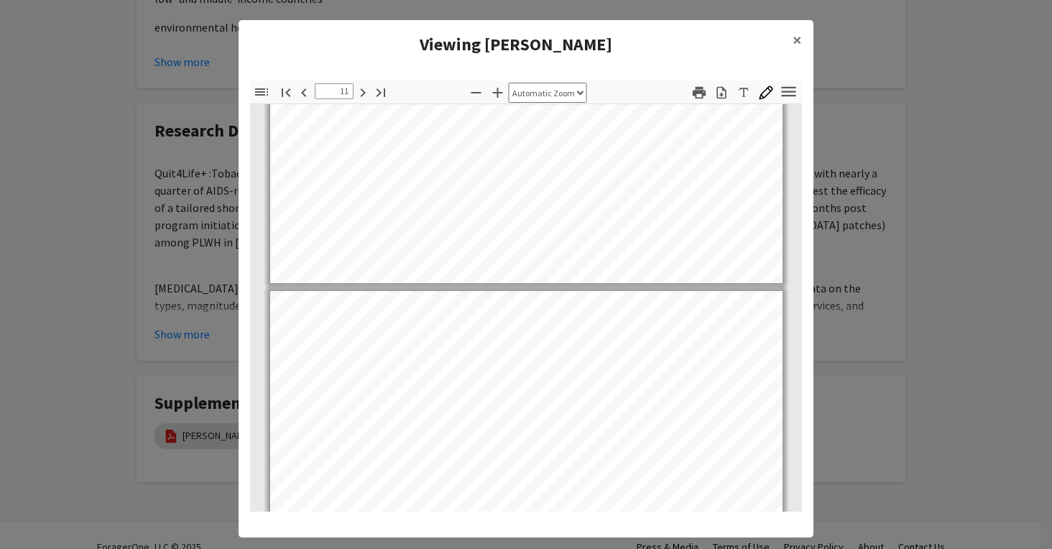
type input "10"
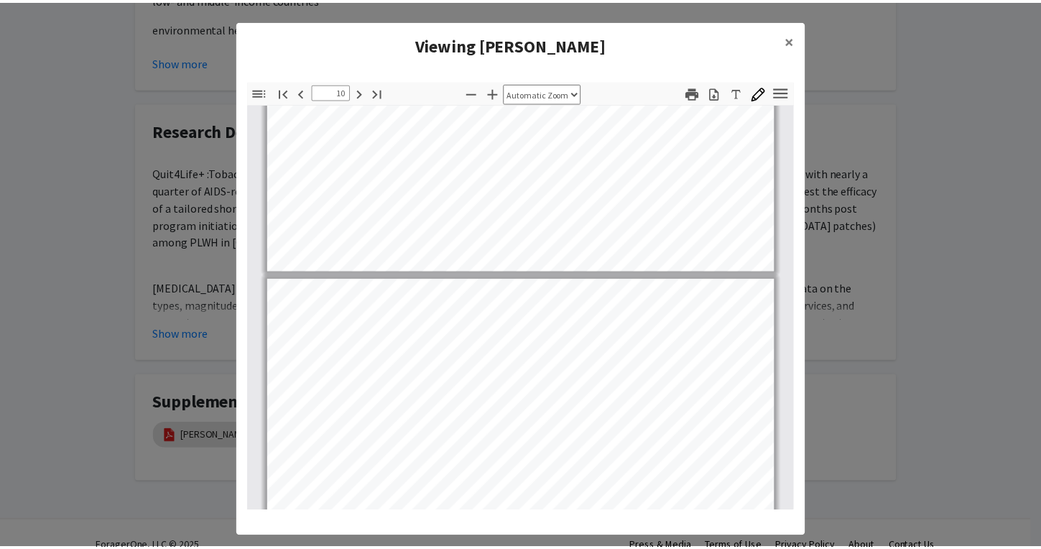
scroll to position [5867, 0]
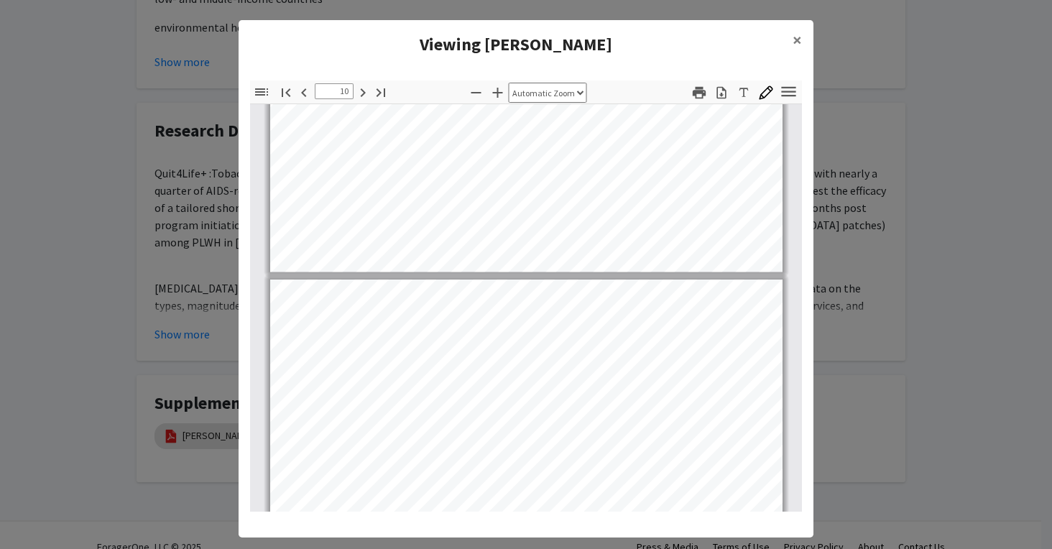
click at [190, 281] on modal-container "Viewing [PERSON_NAME] × Thumbnails Document Outline Attachments Layers Current …" at bounding box center [526, 274] width 1052 height 549
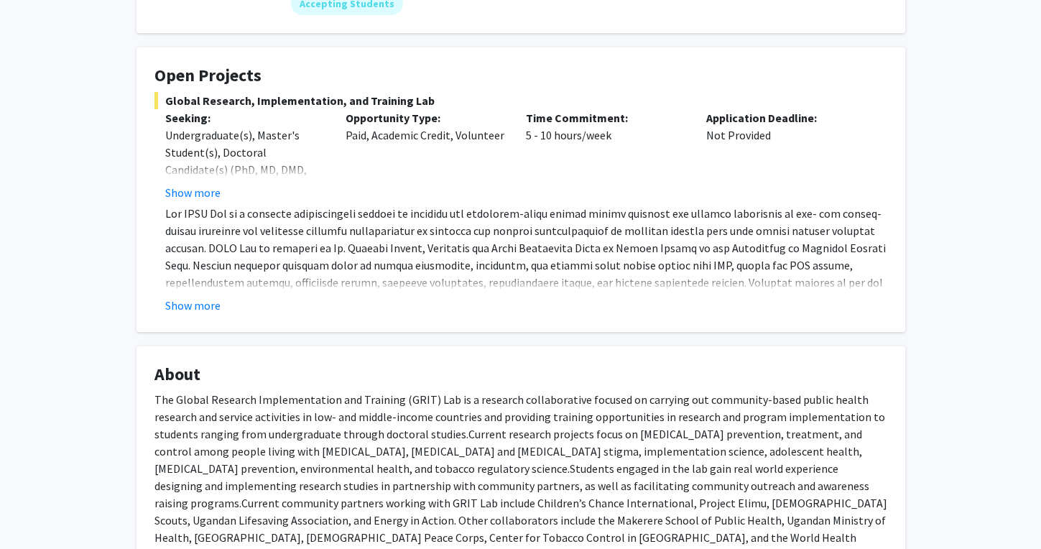
scroll to position [213, 0]
click at [215, 303] on button "Show more" at bounding box center [192, 305] width 55 height 17
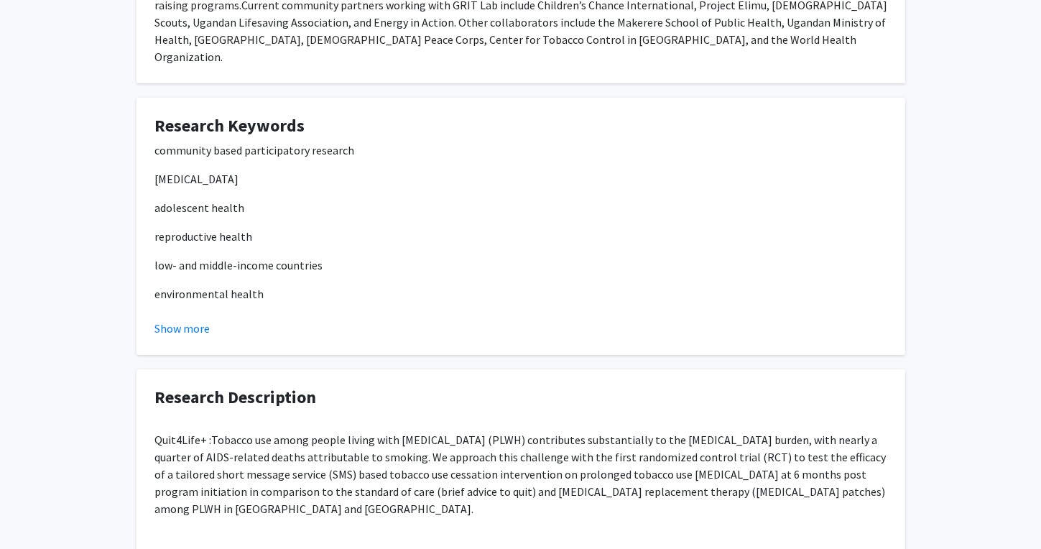
scroll to position [988, 0]
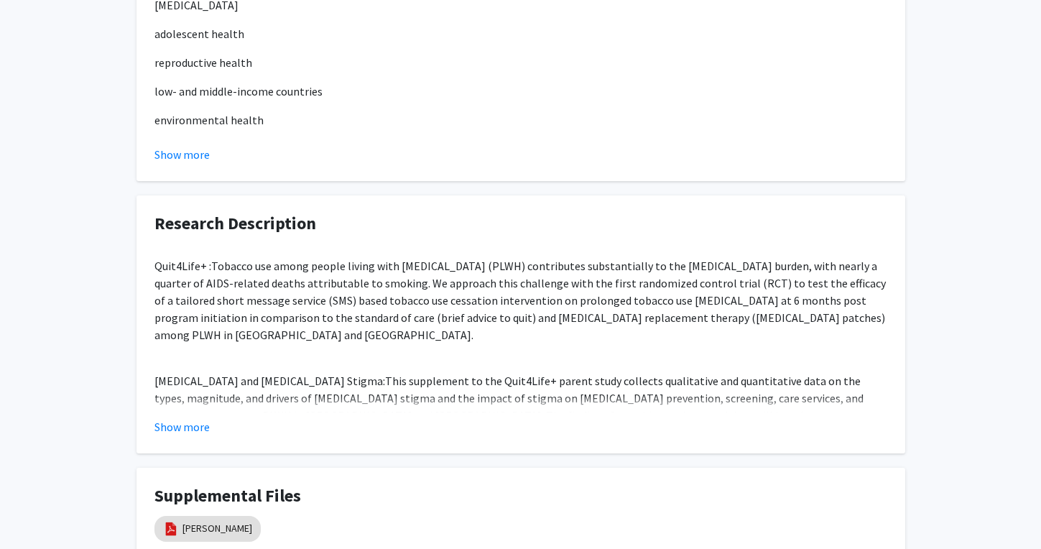
click at [168, 396] on fg-card "Research Description Quit4Life+ : Tobacco use among people living with [MEDICAL…" at bounding box center [520, 324] width 769 height 258
click at [182, 418] on button "Show more" at bounding box center [181, 426] width 55 height 17
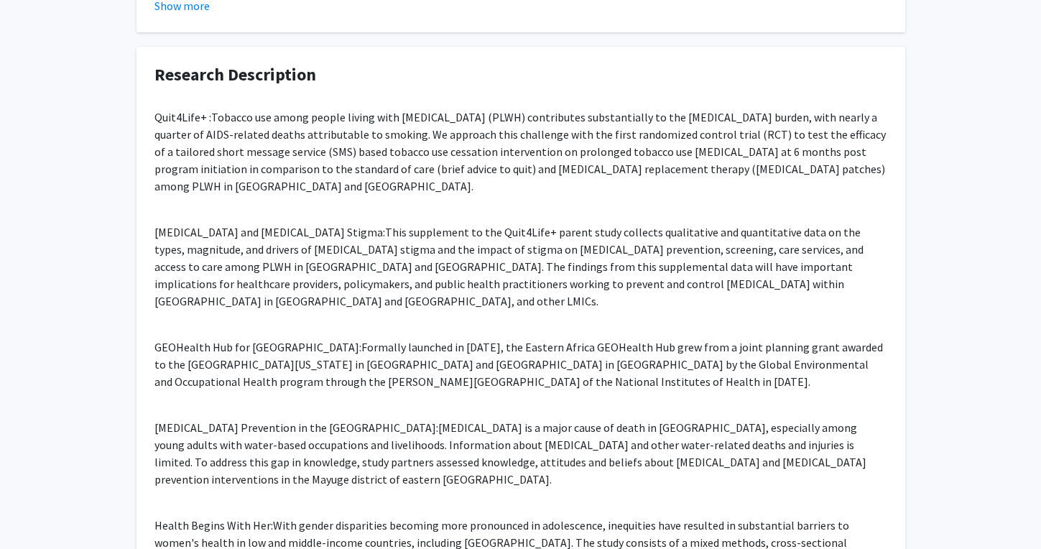
scroll to position [1146, 0]
